Goal: Task Accomplishment & Management: Manage account settings

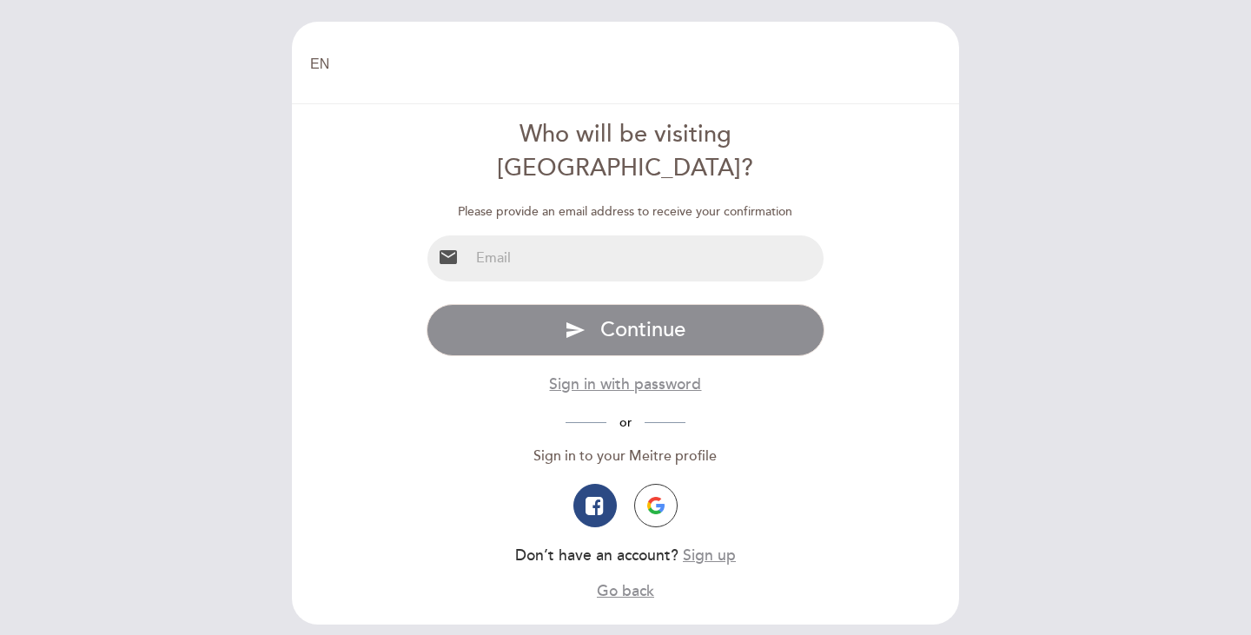
click at [574, 235] on input "email" at bounding box center [646, 258] width 355 height 46
type input "[EMAIL_ADDRESS][DOMAIN_NAME]"
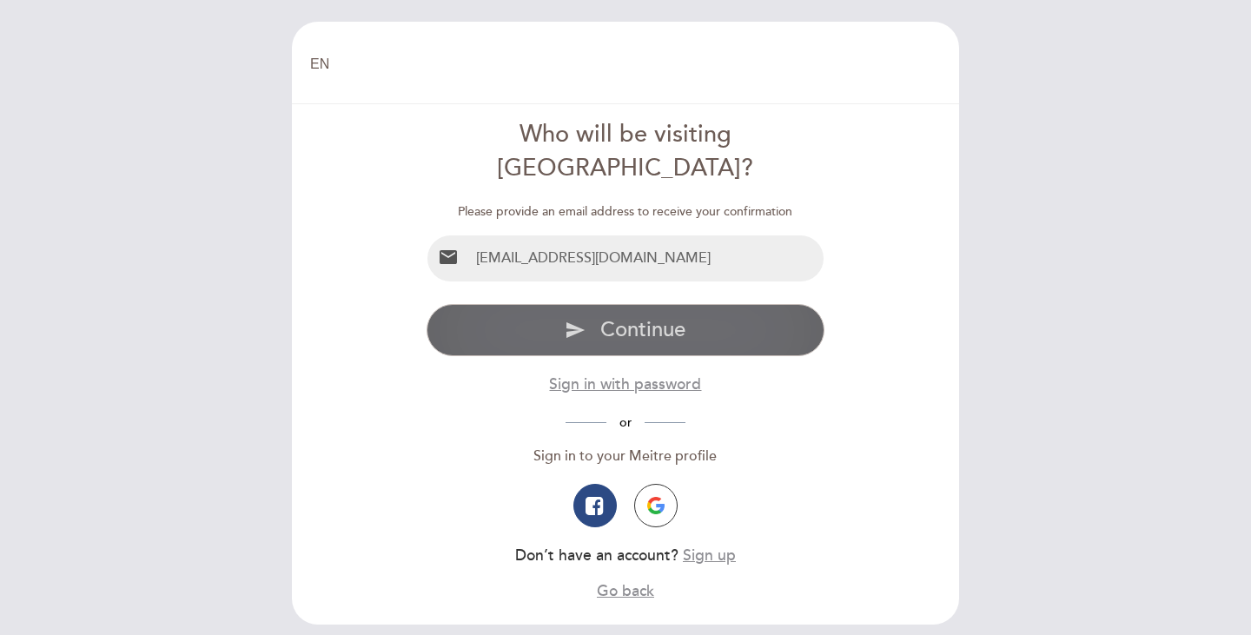
click at [523, 304] on button "send Continue" at bounding box center [626, 330] width 399 height 52
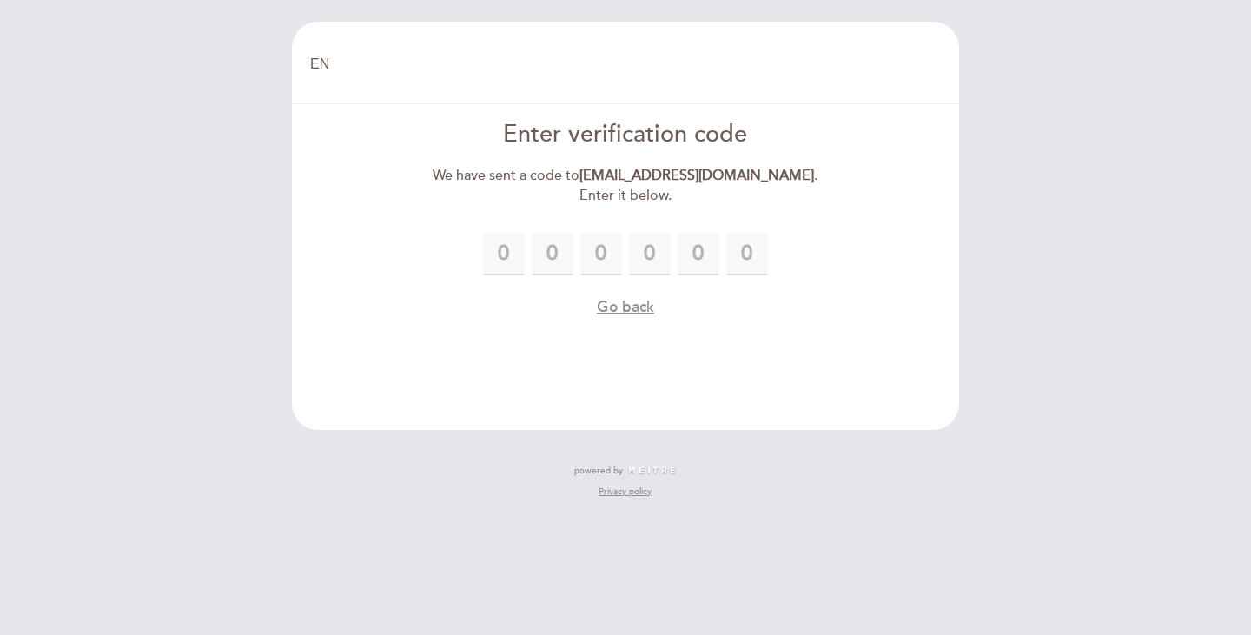
type input "1"
type input "8"
type input "0"
type input "6"
type input "7"
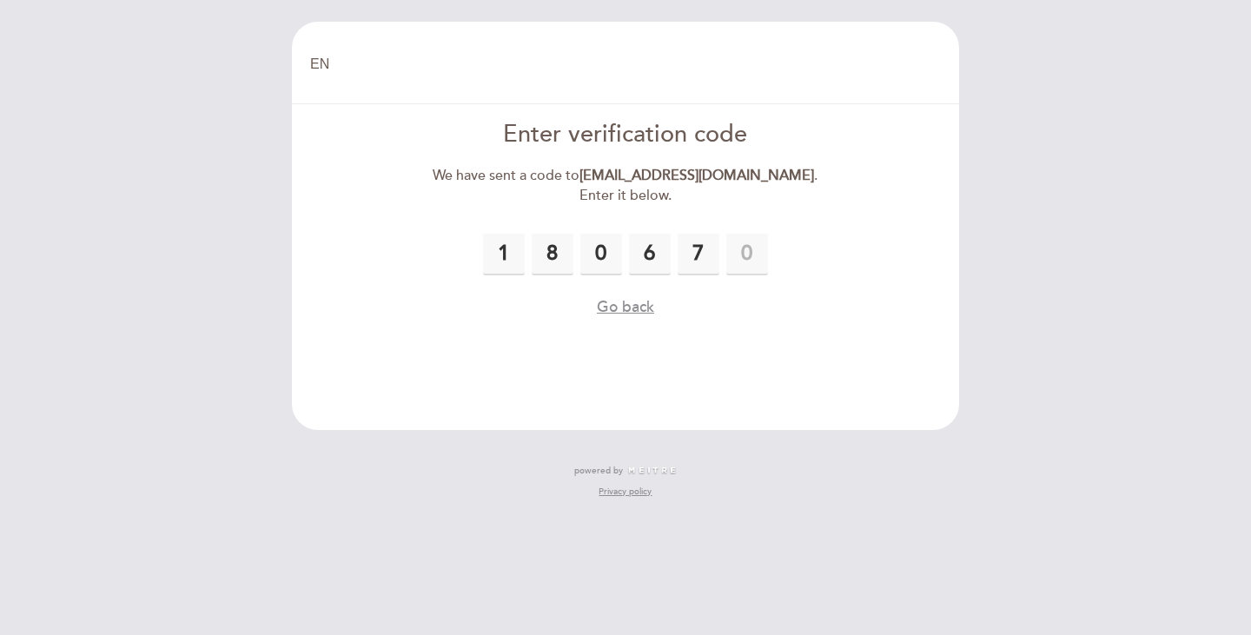
type input "1"
